Goal: Information Seeking & Learning: Learn about a topic

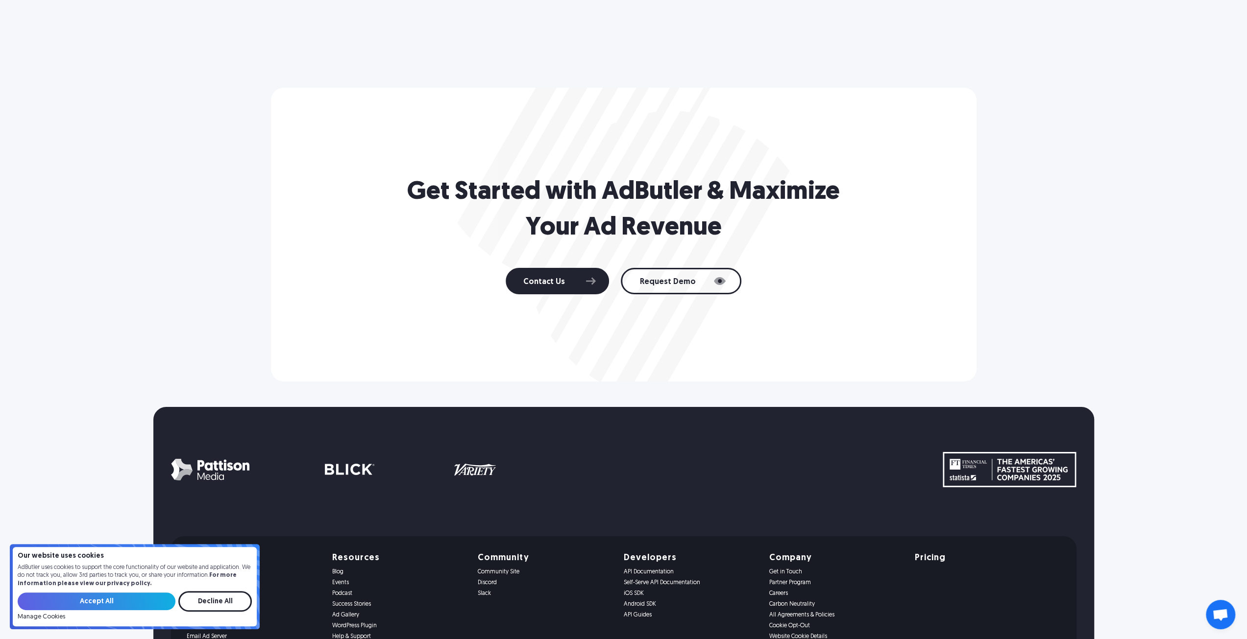
scroll to position [3632, 0]
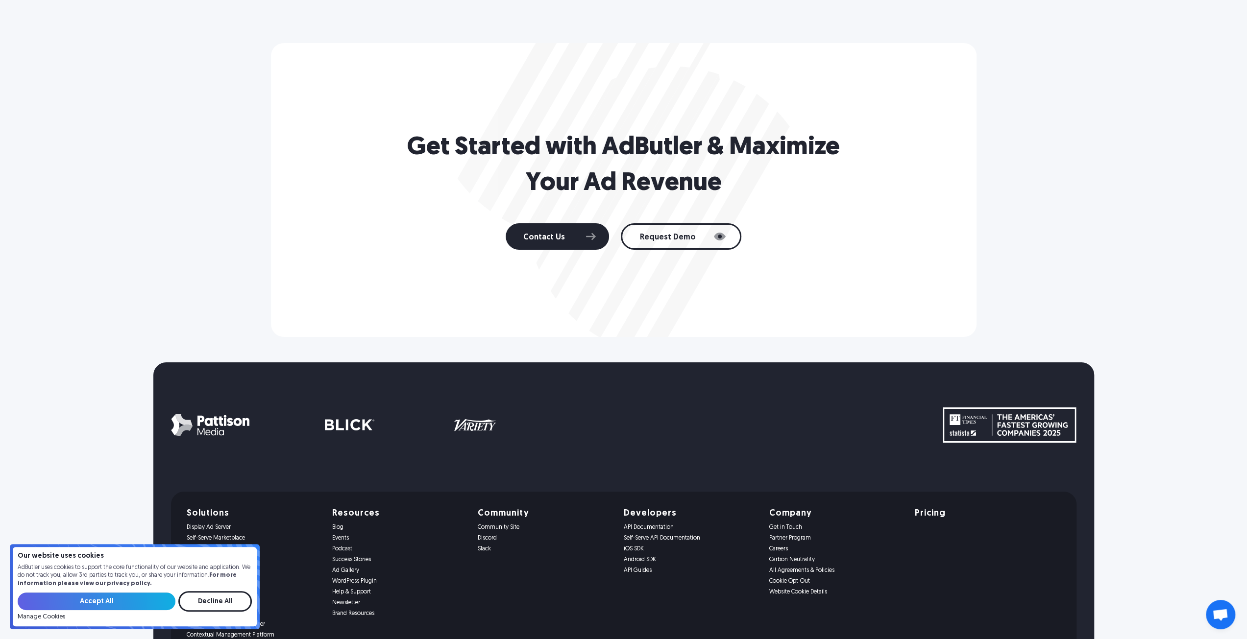
scroll to position [3478, 0]
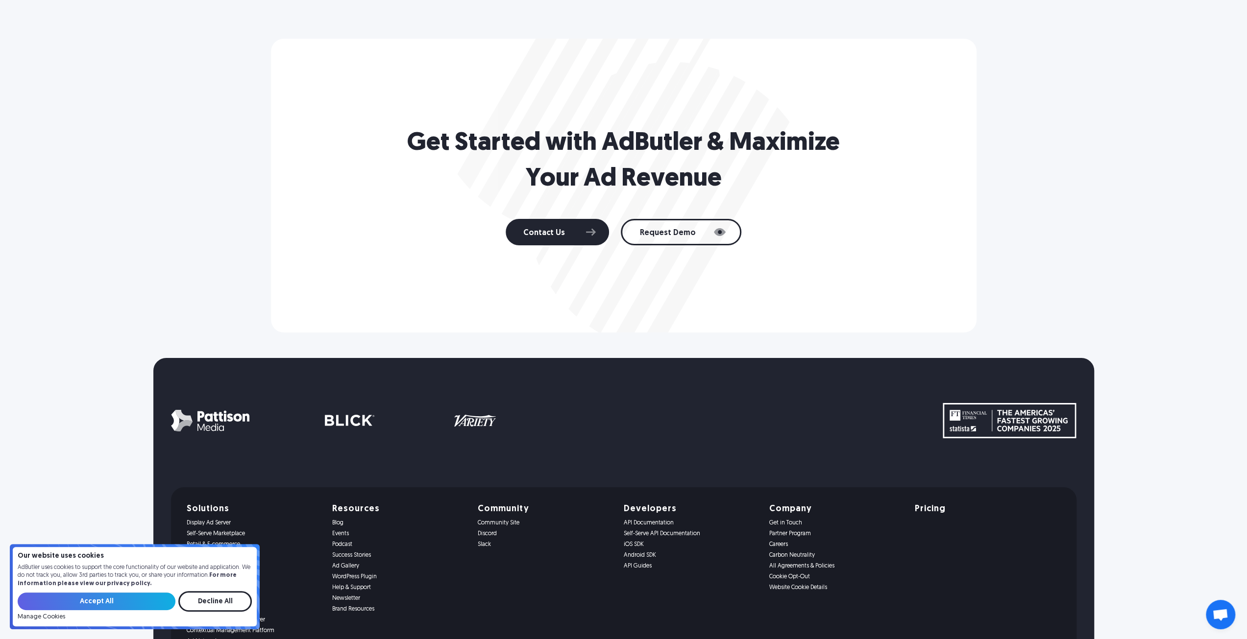
click at [1083, 162] on div "Get Started with AdButler & Maximize Your Ad Revenue Contact Us Request Demo" at bounding box center [623, 186] width 941 height 294
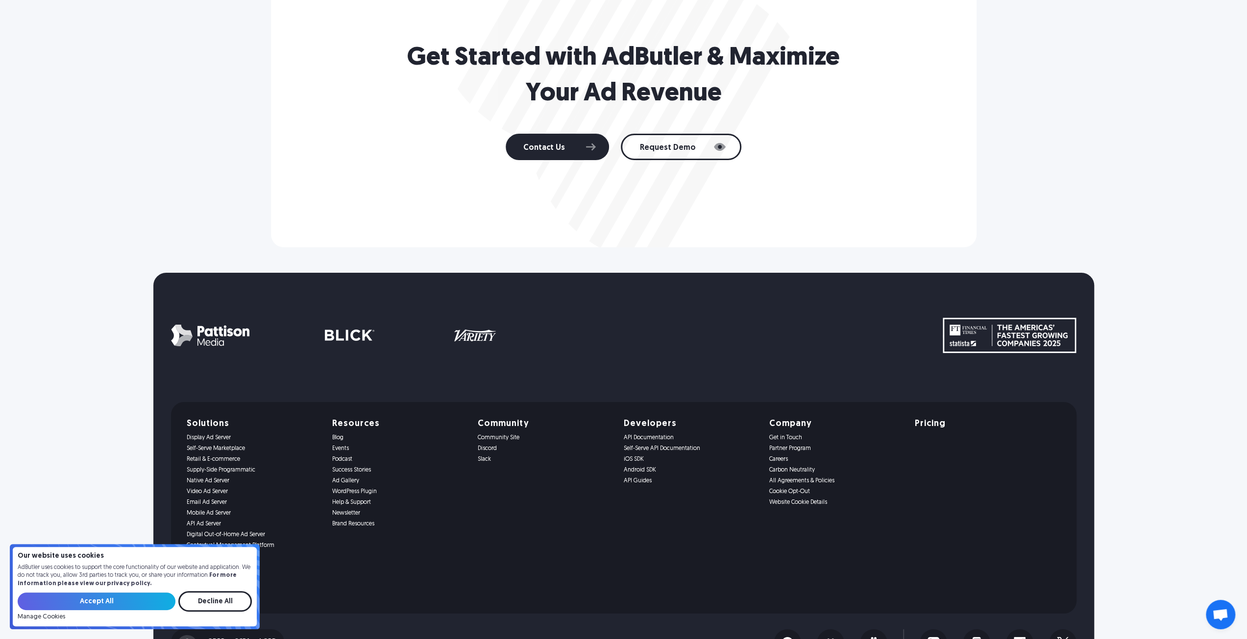
scroll to position [3625, 0]
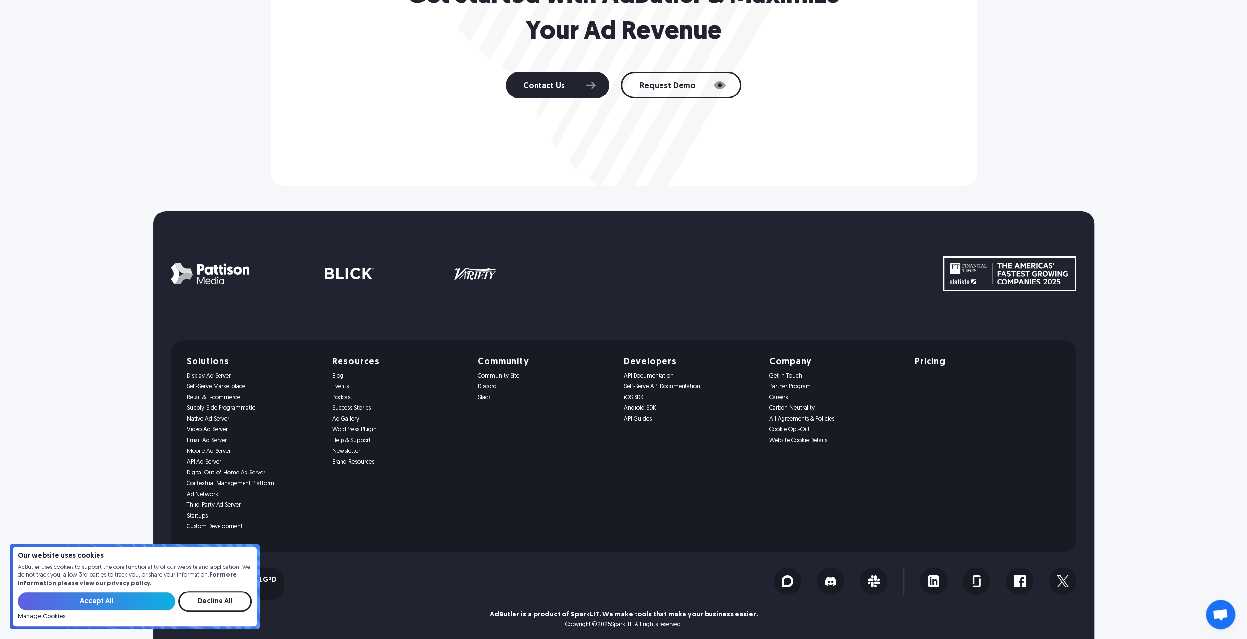
click at [898, 424] on div "Get in Touch Partner Program Careers Carbon Neutrality All Agreements & Policie…" at bounding box center [836, 409] width 134 height 72
drag, startPoint x: 765, startPoint y: 407, endPoint x: 817, endPoint y: 410, distance: 52.0
click at [817, 410] on div "Solutions Display Ad Server Self-Serve Marketplace Retail & E-commerce Supply-S…" at bounding box center [624, 446] width 874 height 176
click at [817, 410] on link "Carbon Neutrality" at bounding box center [836, 408] width 134 height 7
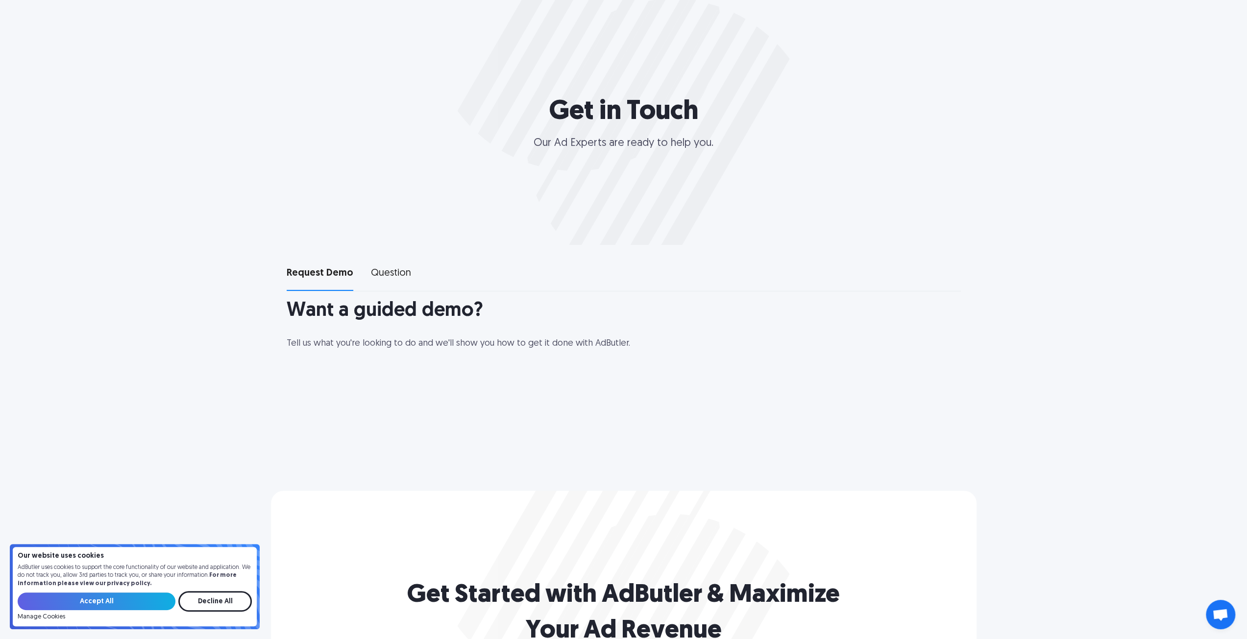
select select "[GEOGRAPHIC_DATA]"
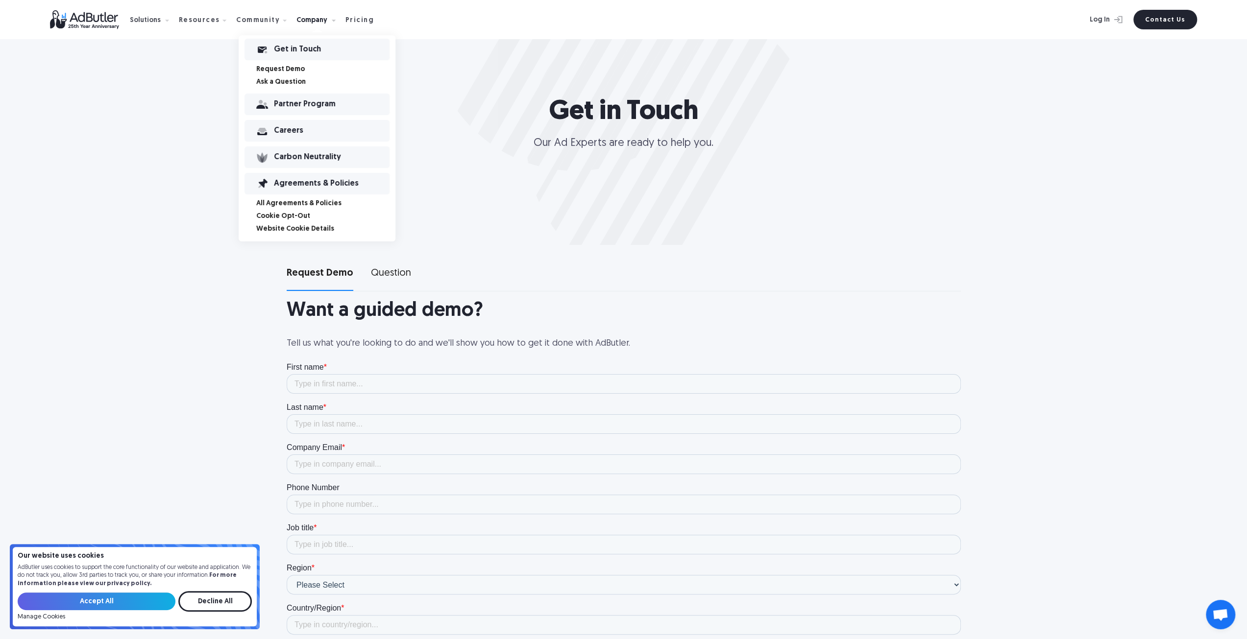
click at [272, 83] on link "Ask a Question" at bounding box center [325, 82] width 139 height 7
click at [282, 72] on link "Request Demo" at bounding box center [325, 69] width 139 height 7
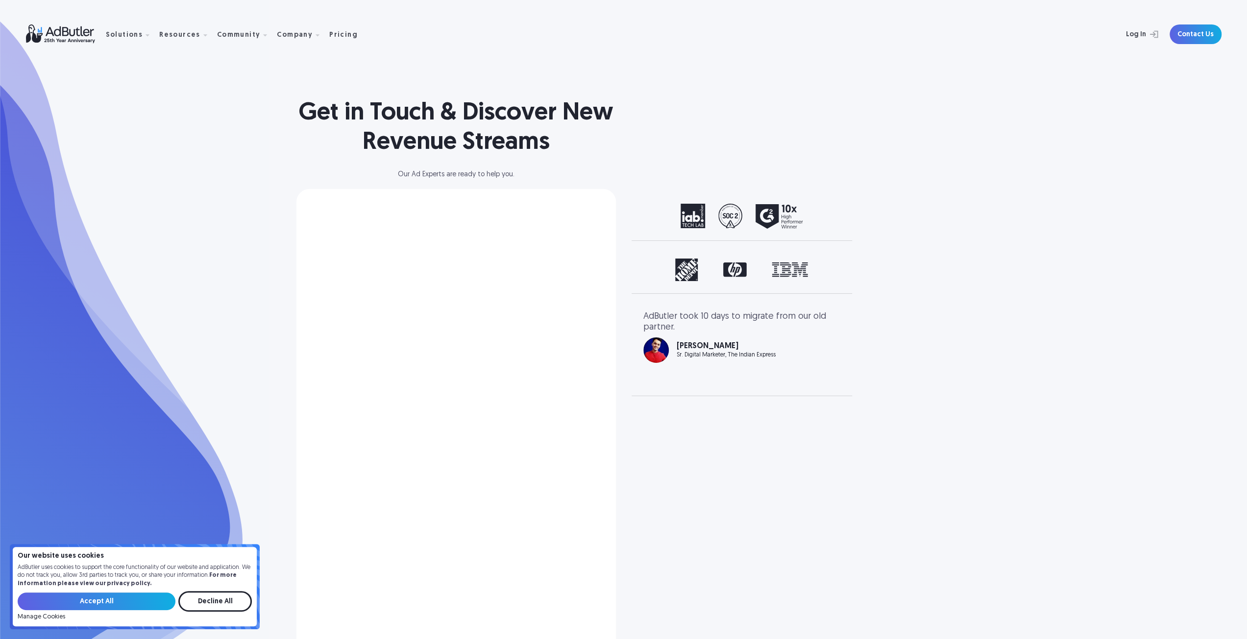
select select "[GEOGRAPHIC_DATA]"
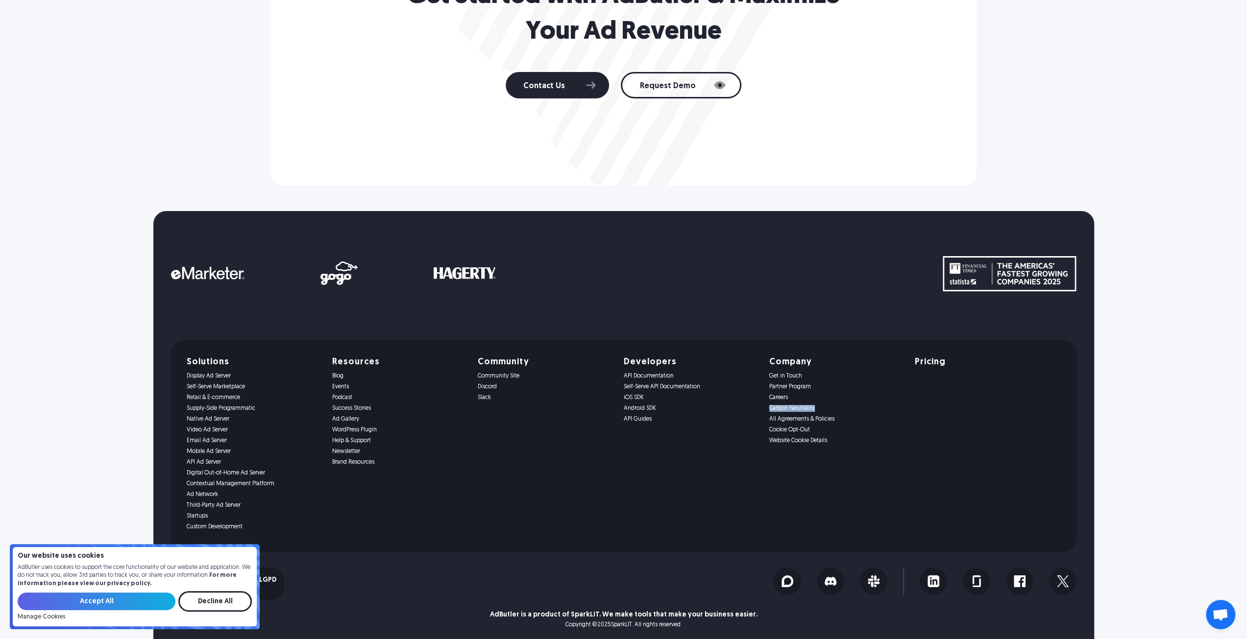
drag, startPoint x: 765, startPoint y: 408, endPoint x: 817, endPoint y: 407, distance: 51.9
click at [817, 407] on div "Solutions Display Ad Server Self-Serve Marketplace Retail & E-commerce Supply-S…" at bounding box center [624, 446] width 874 height 176
copy link "Carbon Neutrality"
click at [795, 410] on link "Carbon Neutrality" at bounding box center [836, 408] width 134 height 7
drag, startPoint x: 762, startPoint y: 419, endPoint x: 791, endPoint y: 419, distance: 28.9
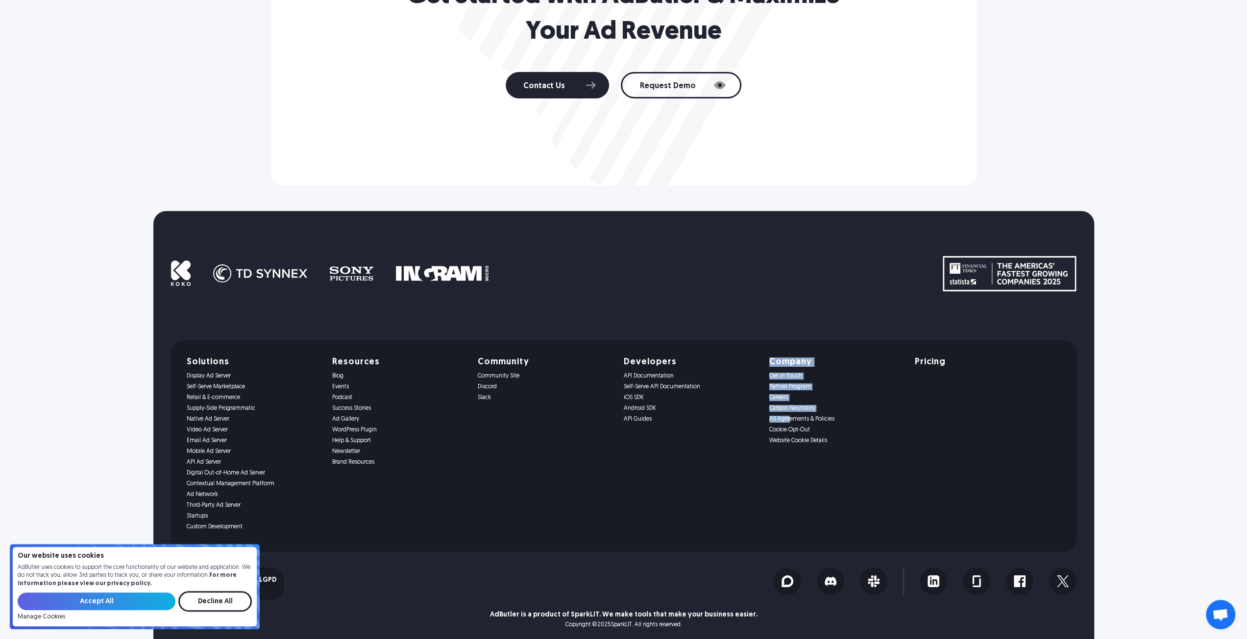
click at [791, 419] on div "Solutions Display Ad Server Self-Serve Marketplace Retail & E-commerce Supply-S…" at bounding box center [624, 446] width 874 height 176
click at [730, 421] on link "API Guides" at bounding box center [690, 419] width 134 height 7
click at [698, 437] on div "Developers API Documentation Self-Serve API Documentation iOS SDK Android SDK A…" at bounding box center [690, 446] width 134 height 176
drag, startPoint x: 767, startPoint y: 421, endPoint x: 835, endPoint y: 420, distance: 68.6
click at [835, 420] on div "Solutions Display Ad Server Self-Serve Marketplace Retail & E-commerce Supply-S…" at bounding box center [624, 446] width 874 height 176
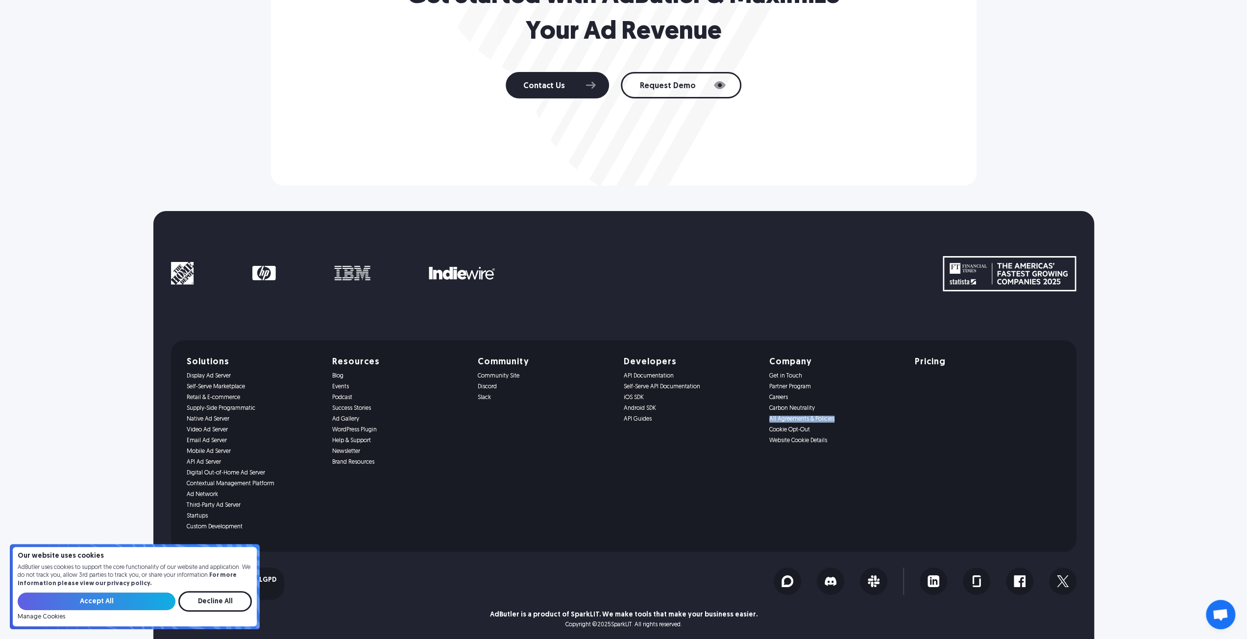
copy link "All Agreements & Policies"
click at [797, 421] on link "All Agreements & Policies" at bounding box center [836, 419] width 134 height 7
drag, startPoint x: 768, startPoint y: 433, endPoint x: 816, endPoint y: 432, distance: 48.0
click at [816, 432] on div "Solutions Display Ad Server Self-Serve Marketplace Retail & E-commerce Supply-S…" at bounding box center [624, 446] width 874 height 176
copy link "Cookie Opt-Out"
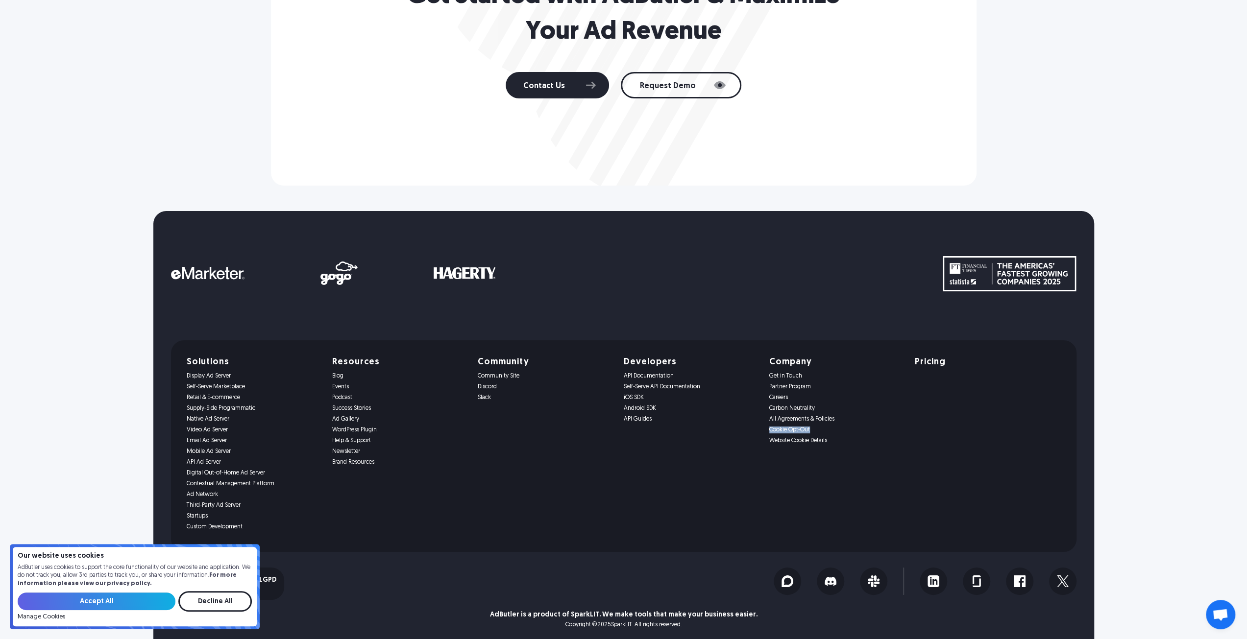
click at [786, 429] on link "Cookie Opt-Out" at bounding box center [836, 430] width 134 height 7
drag, startPoint x: 765, startPoint y: 440, endPoint x: 833, endPoint y: 445, distance: 68.3
click at [833, 445] on div "Solutions Display Ad Server Self-Serve Marketplace Retail & E-commerce Supply-S…" at bounding box center [624, 446] width 874 height 176
click at [833, 445] on div "Company Get in Touch Partner Program Careers Carbon Neutrality All Agreements &…" at bounding box center [836, 446] width 134 height 176
drag, startPoint x: 766, startPoint y: 441, endPoint x: 835, endPoint y: 439, distance: 68.6
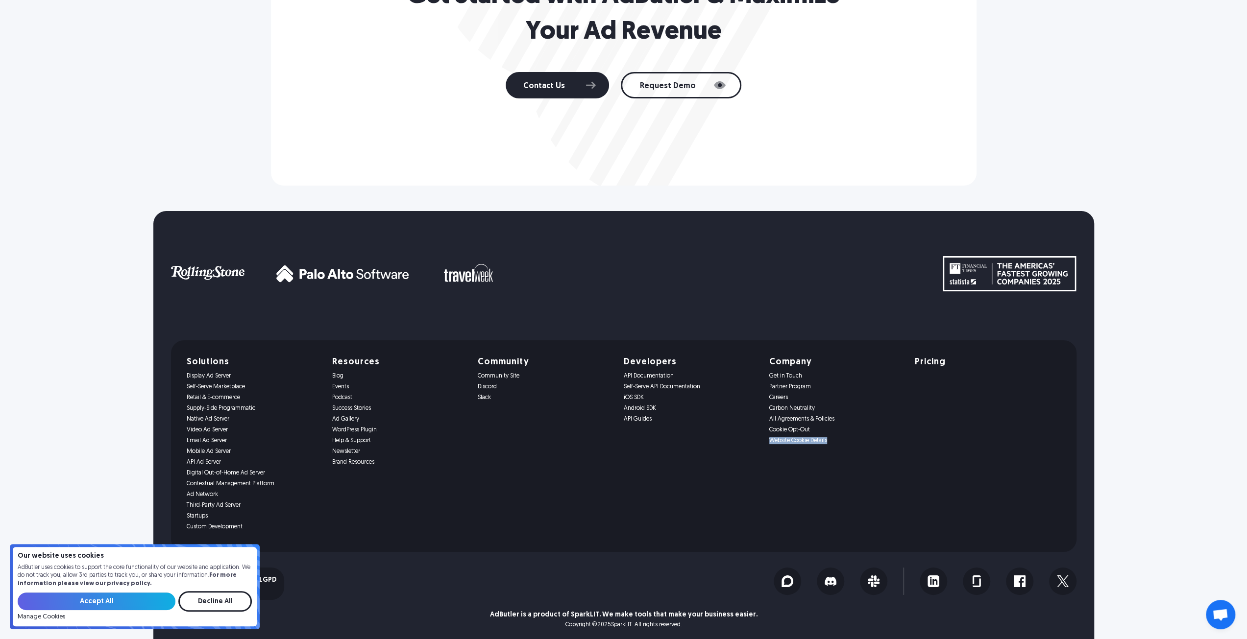
click at [835, 439] on div "Solutions Display Ad Server Self-Serve Marketplace Retail & E-commerce Supply-S…" at bounding box center [624, 446] width 874 height 176
copy link "Website Cookie Details"
click at [789, 441] on link "Website Cookie Details" at bounding box center [836, 440] width 134 height 7
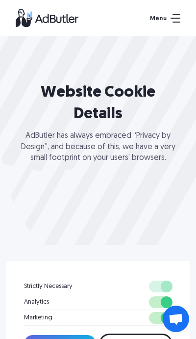
click at [171, 21] on img at bounding box center [165, 18] width 30 height 9
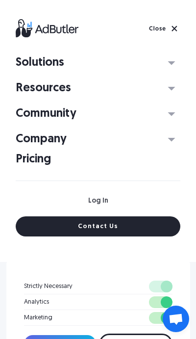
click at [38, 141] on div "Company" at bounding box center [41, 139] width 51 height 7
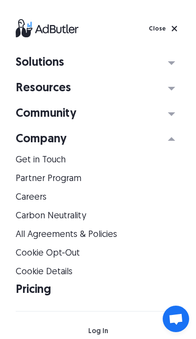
click at [175, 27] on img at bounding box center [164, 29] width 31 height 12
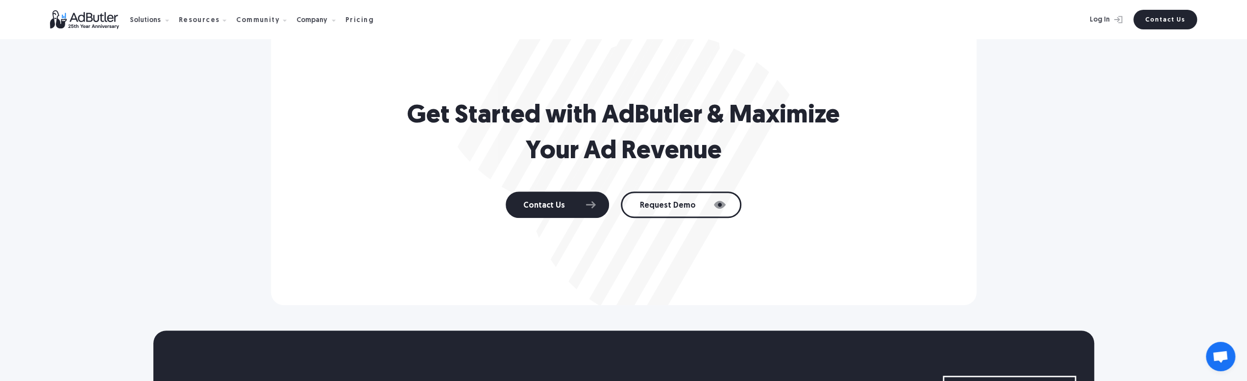
scroll to position [537, 0]
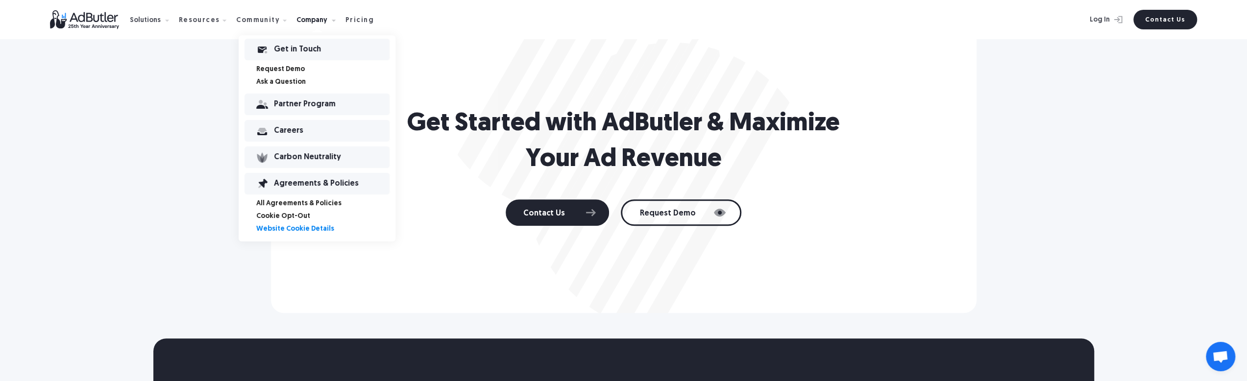
click at [292, 46] on div "Get in Touch" at bounding box center [332, 49] width 116 height 7
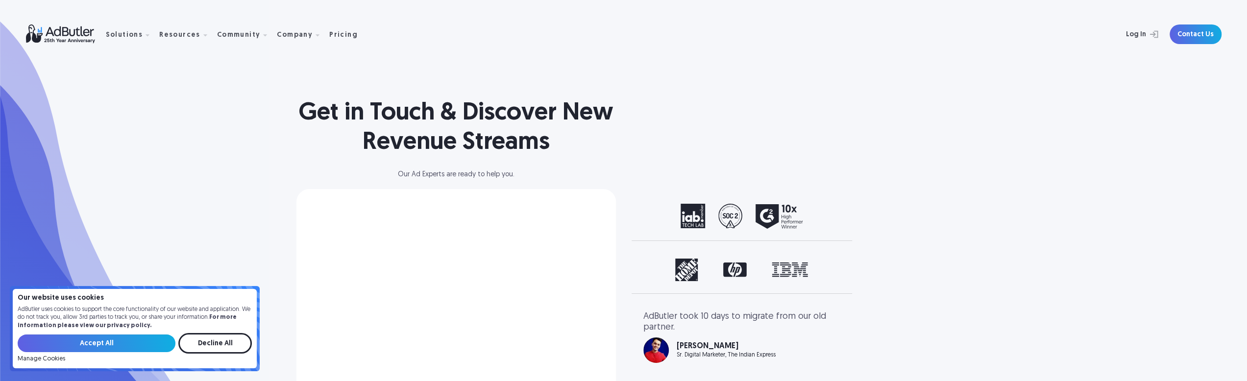
select select "North America"
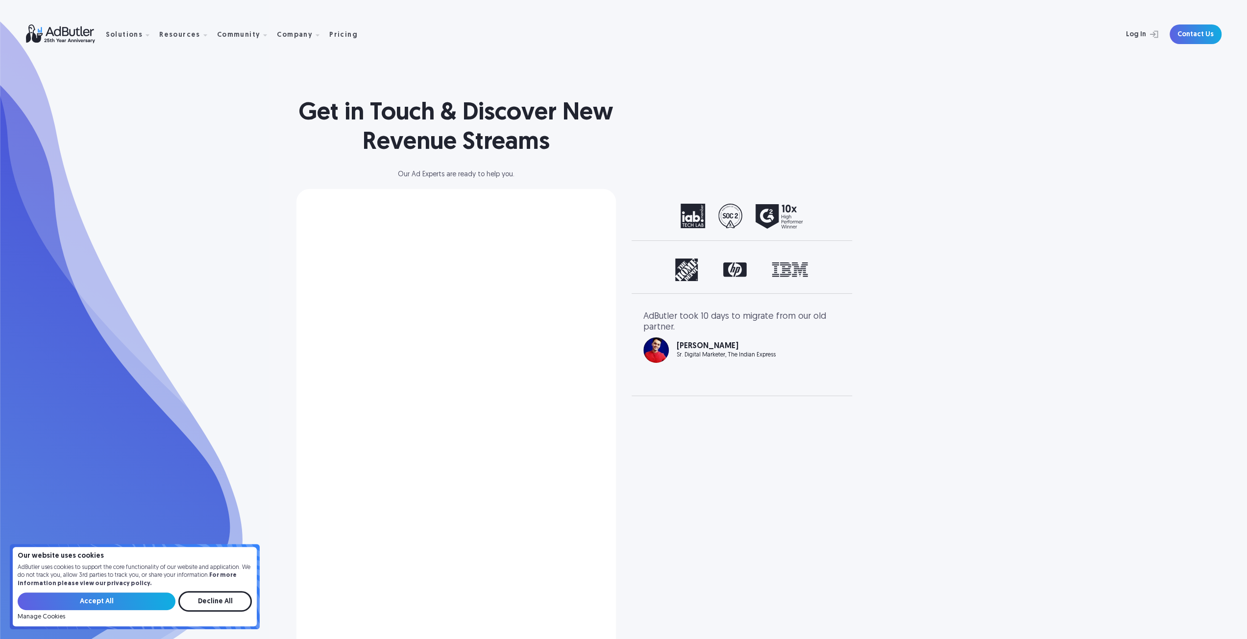
select select "[GEOGRAPHIC_DATA]"
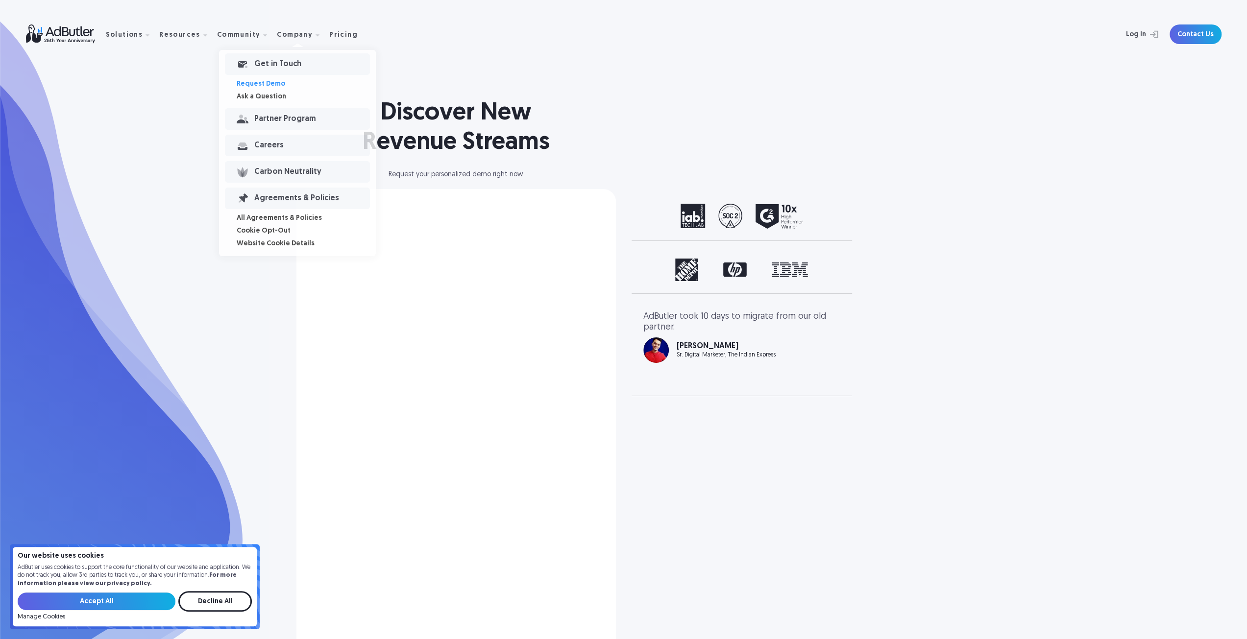
select select "[GEOGRAPHIC_DATA]"
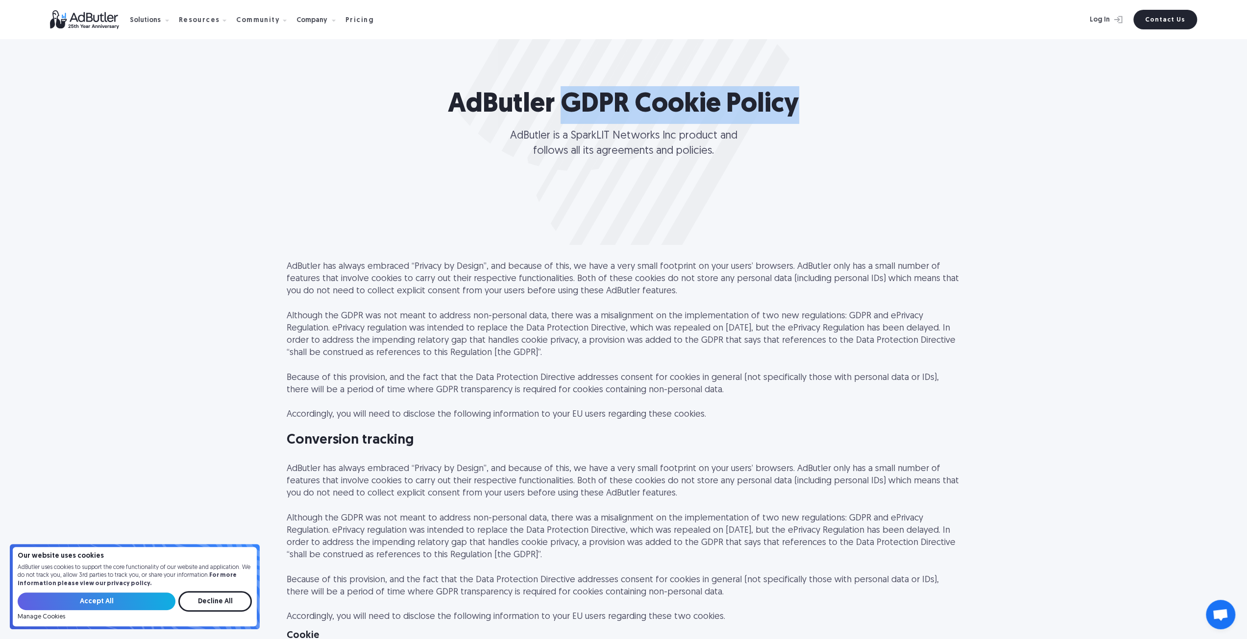
drag, startPoint x: 564, startPoint y: 108, endPoint x: 795, endPoint y: 118, distance: 231.0
click at [795, 118] on h1 "AdButler GDPR Cookie Policy" at bounding box center [623, 105] width 351 height 38
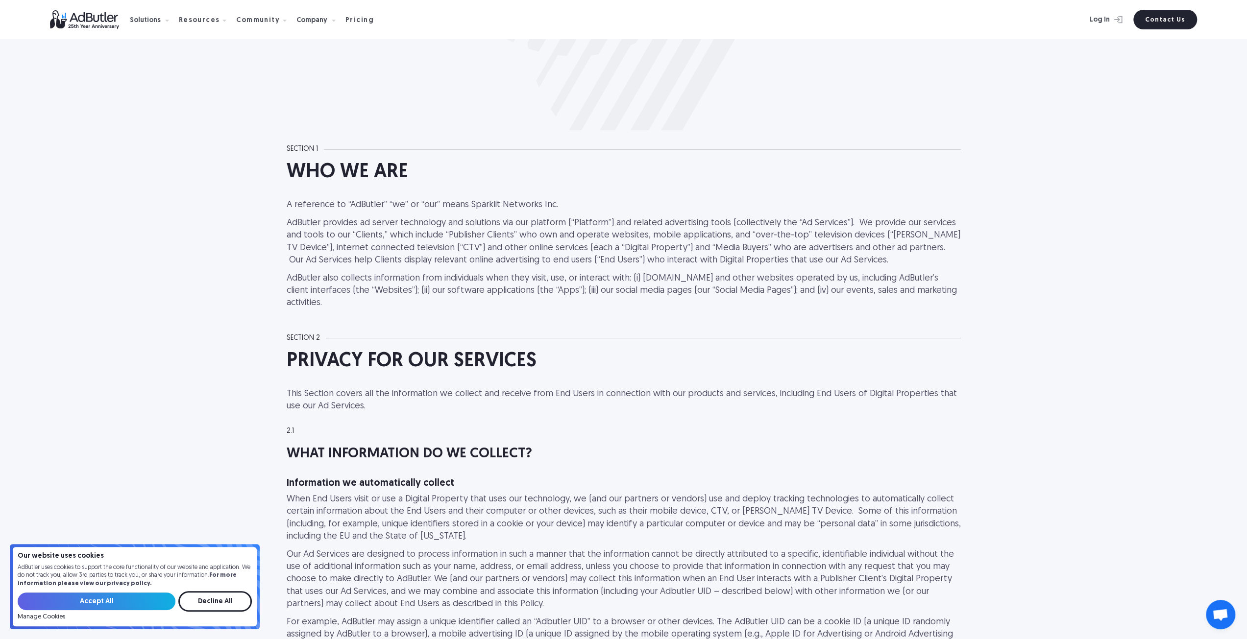
scroll to position [392, 0]
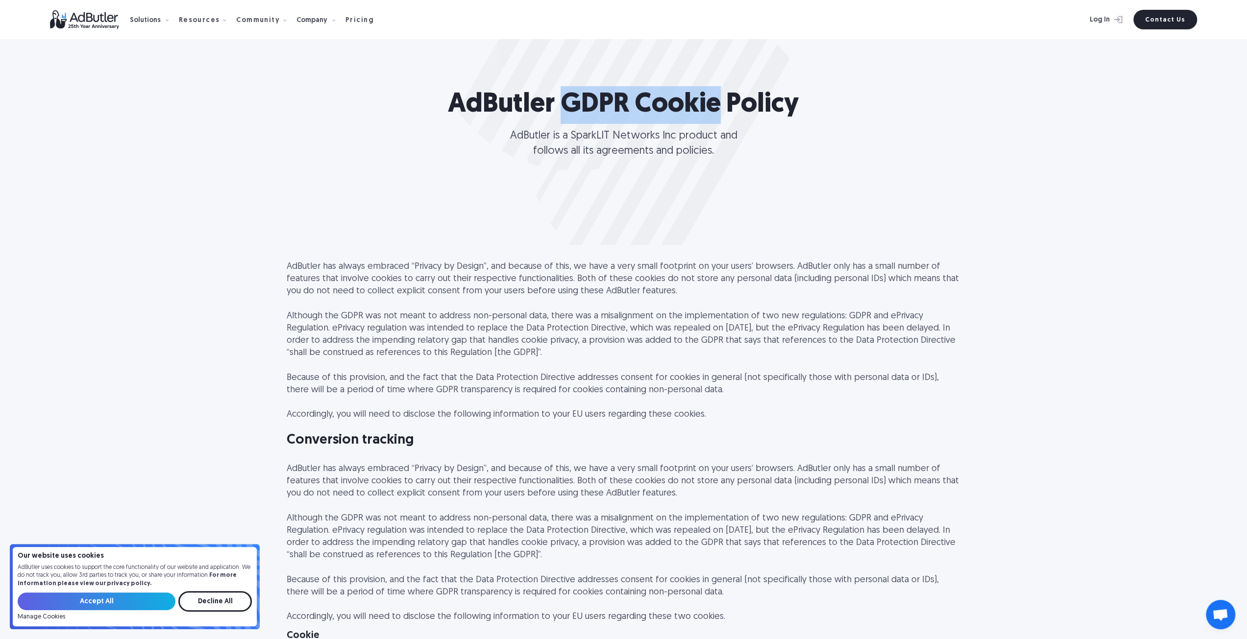
drag, startPoint x: 563, startPoint y: 101, endPoint x: 720, endPoint y: 106, distance: 156.9
click at [720, 106] on h1 "AdButler GDPR Cookie Policy" at bounding box center [623, 105] width 351 height 38
drag, startPoint x: 562, startPoint y: 107, endPoint x: 722, endPoint y: 114, distance: 159.9
click at [722, 114] on h1 "AdButler GDPR Cookie Policy" at bounding box center [623, 105] width 351 height 38
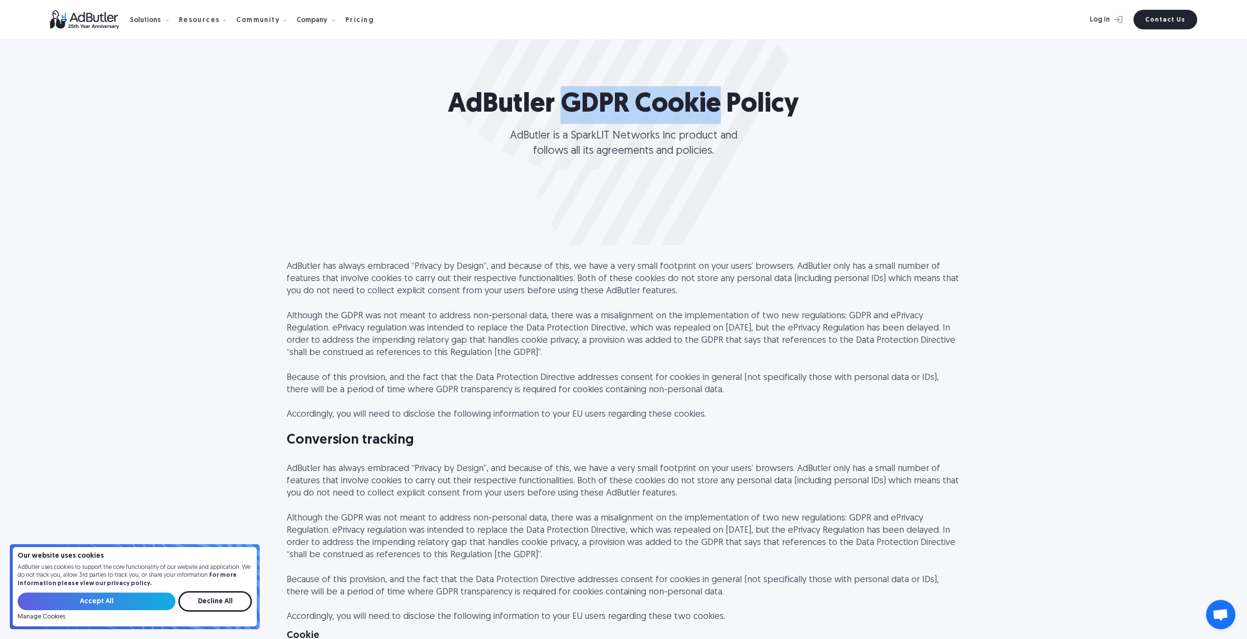
copy h1 "GDPR Cookie"
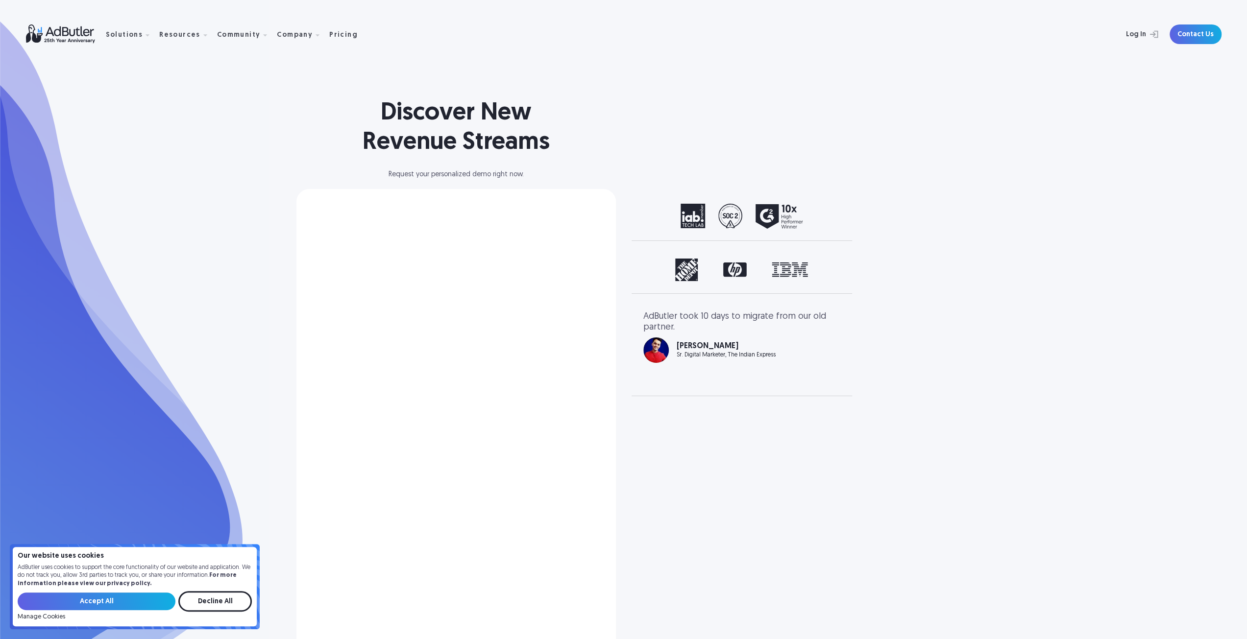
select select "[GEOGRAPHIC_DATA]"
select select "North America"
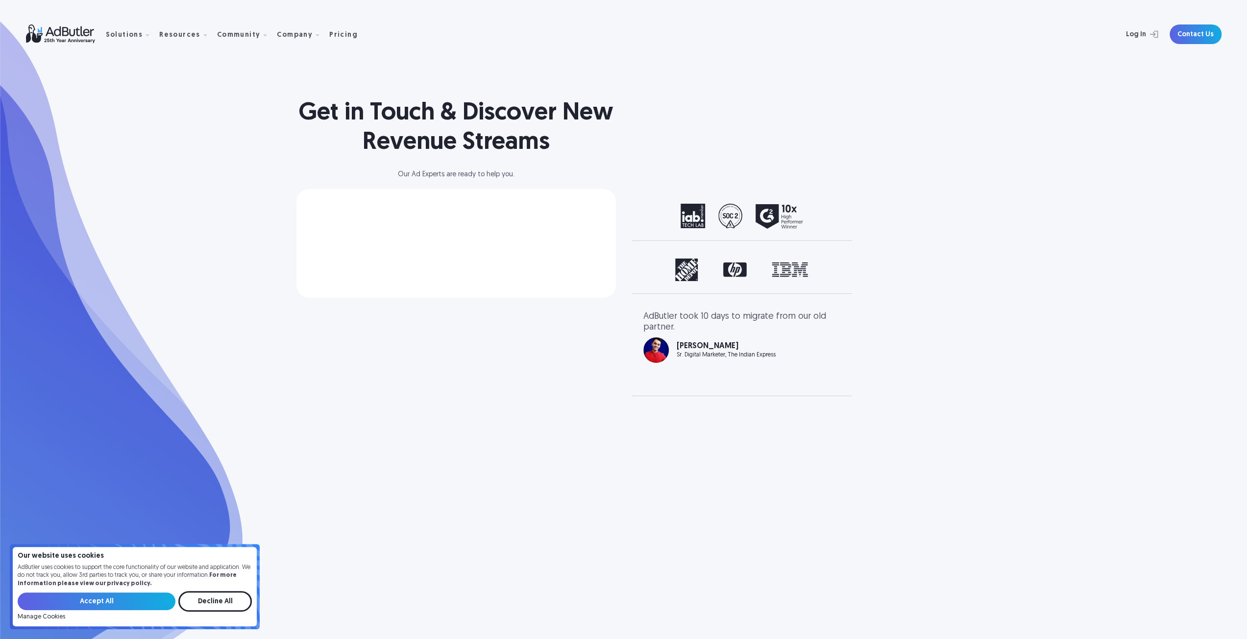
select select "[GEOGRAPHIC_DATA]"
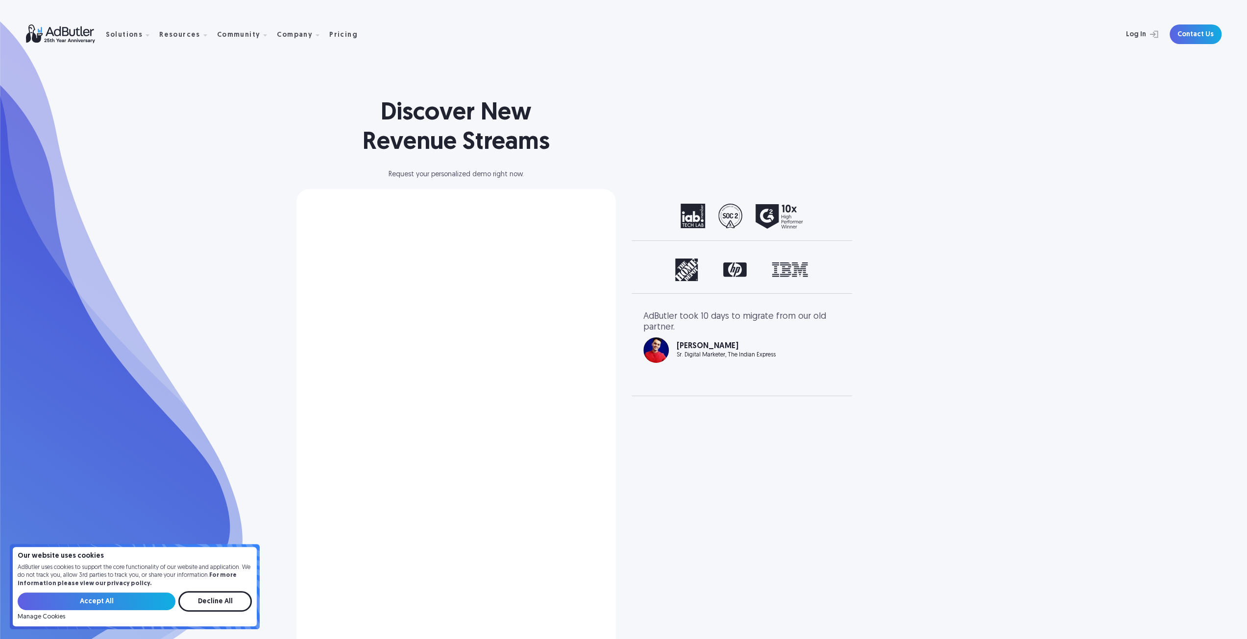
select select "[GEOGRAPHIC_DATA]"
